Goal: Navigation & Orientation: Find specific page/section

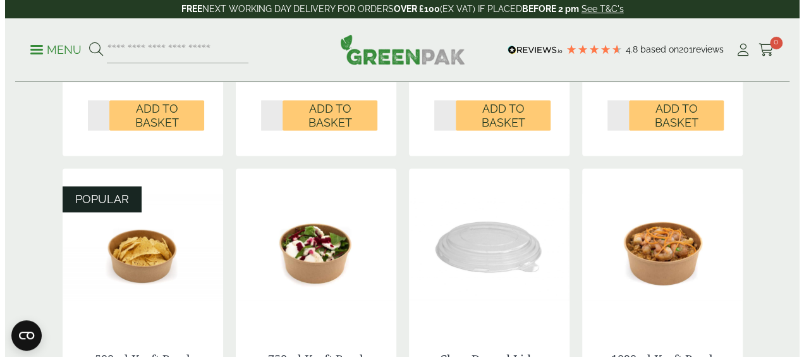
scroll to position [822, 0]
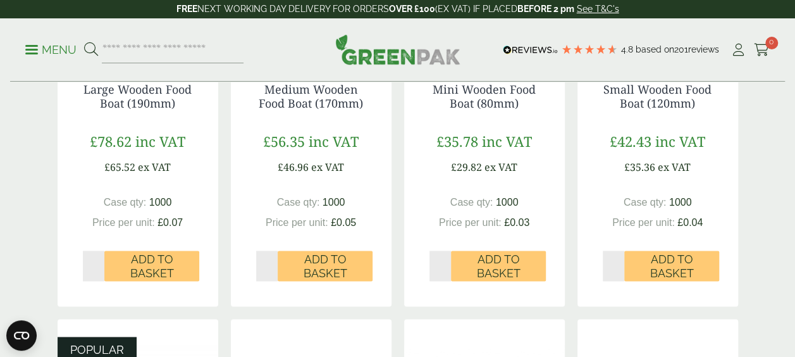
click at [39, 53] on p "Menu" at bounding box center [50, 49] width 51 height 15
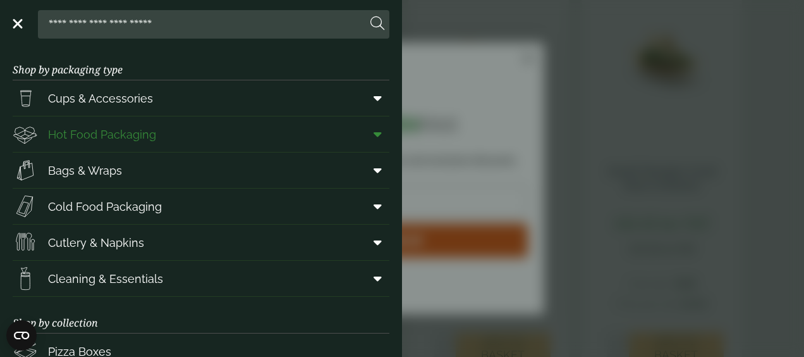
click at [82, 129] on span "Hot Food Packaging" at bounding box center [102, 134] width 108 height 17
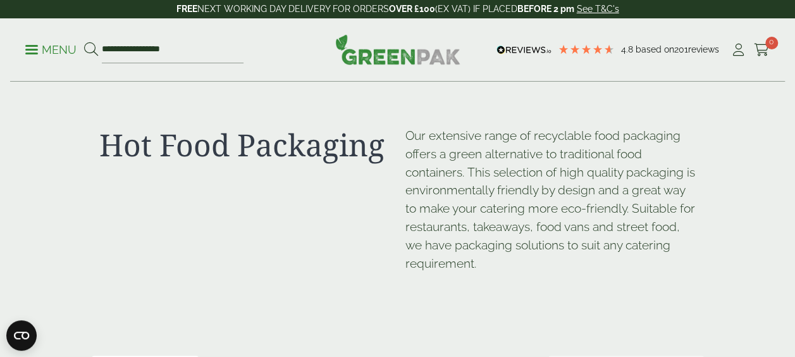
click at [30, 46] on link "Menu" at bounding box center [50, 48] width 51 height 13
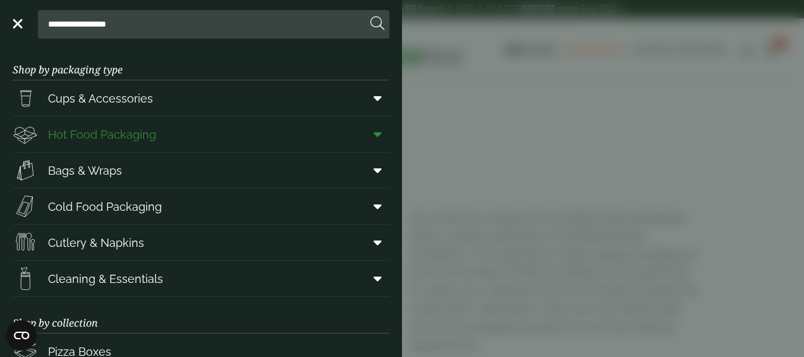
click at [374, 137] on icon at bounding box center [378, 134] width 8 height 13
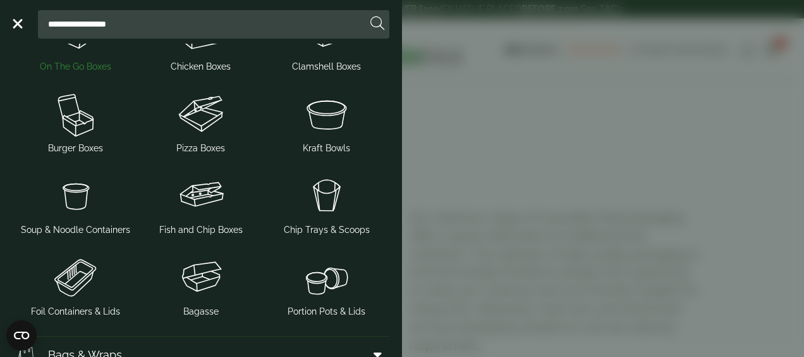
scroll to position [190, 0]
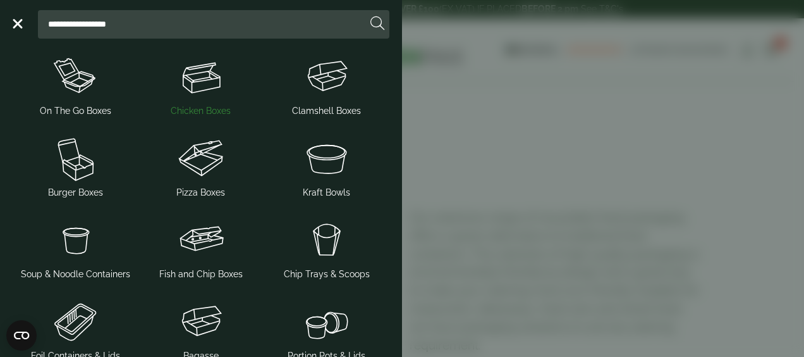
click at [193, 112] on span "Chicken Boxes" at bounding box center [201, 110] width 60 height 13
click at [94, 114] on span "On The Go Boxes" at bounding box center [75, 110] width 71 height 13
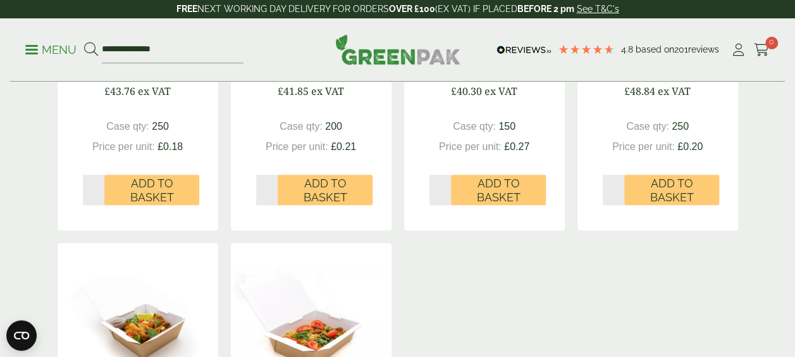
scroll to position [443, 0]
